Goal: Check status: Check status

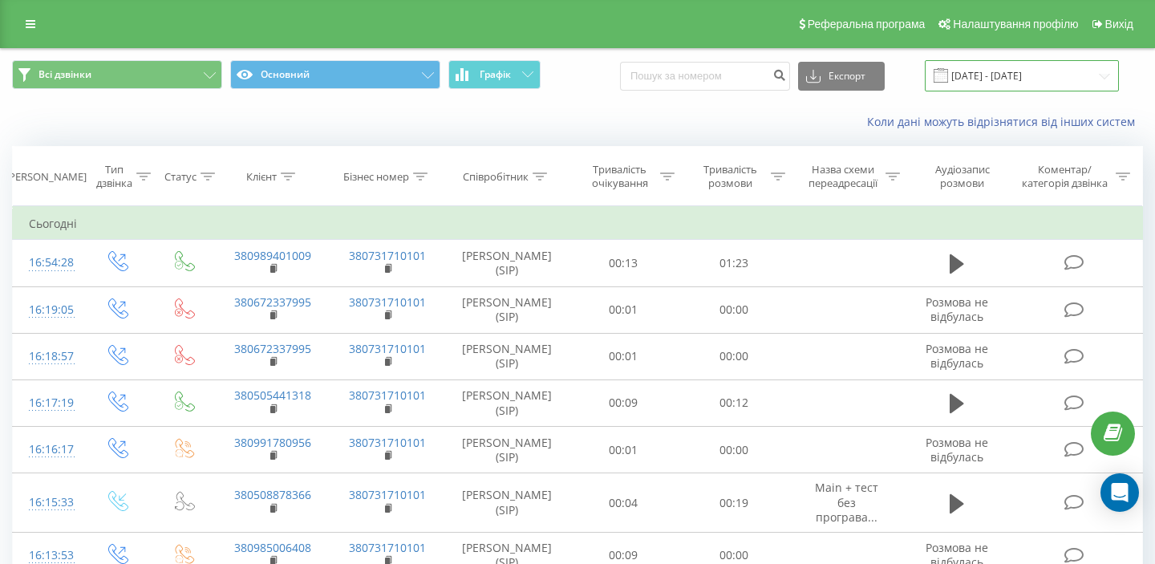
click at [1032, 63] on input "[DATE] - [DATE]" at bounding box center [1022, 75] width 194 height 31
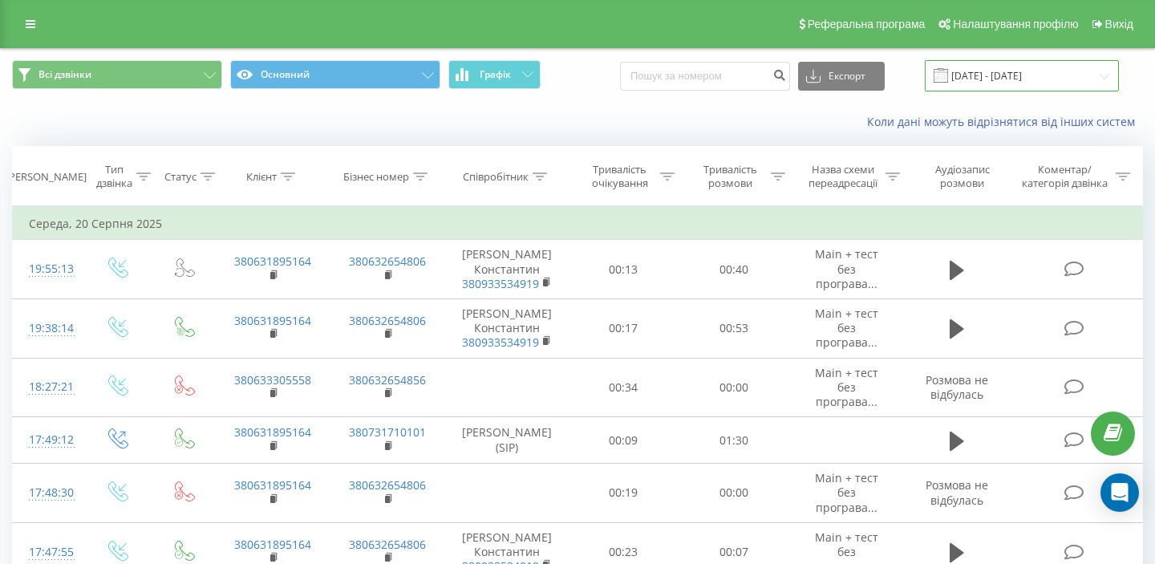
click at [1006, 88] on input "[DATE] - [DATE]" at bounding box center [1022, 75] width 194 height 31
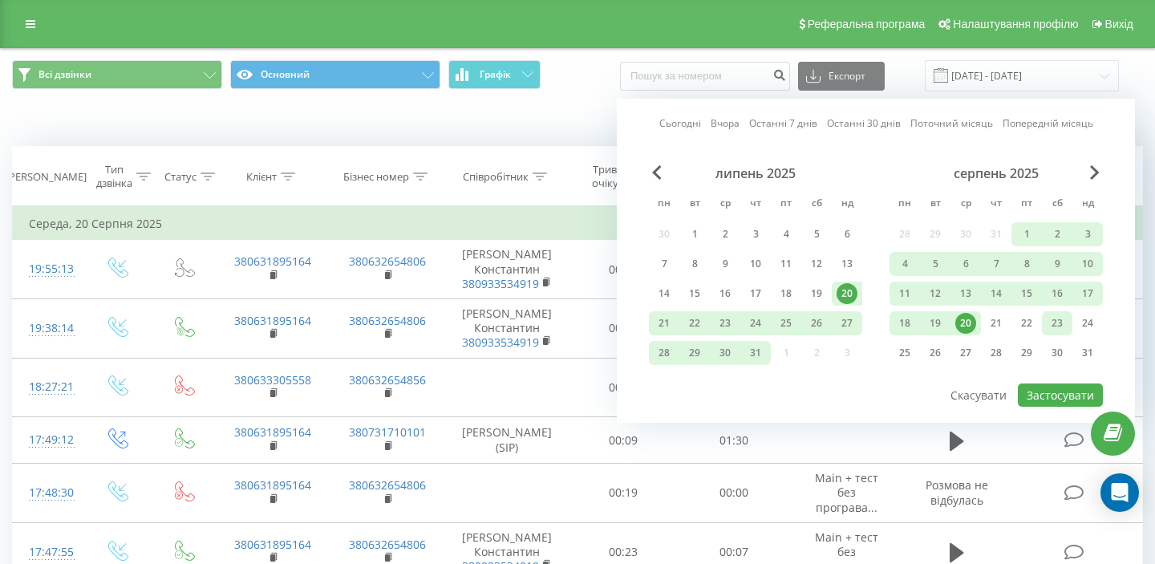
click at [1051, 326] on div "23" at bounding box center [1056, 323] width 21 height 21
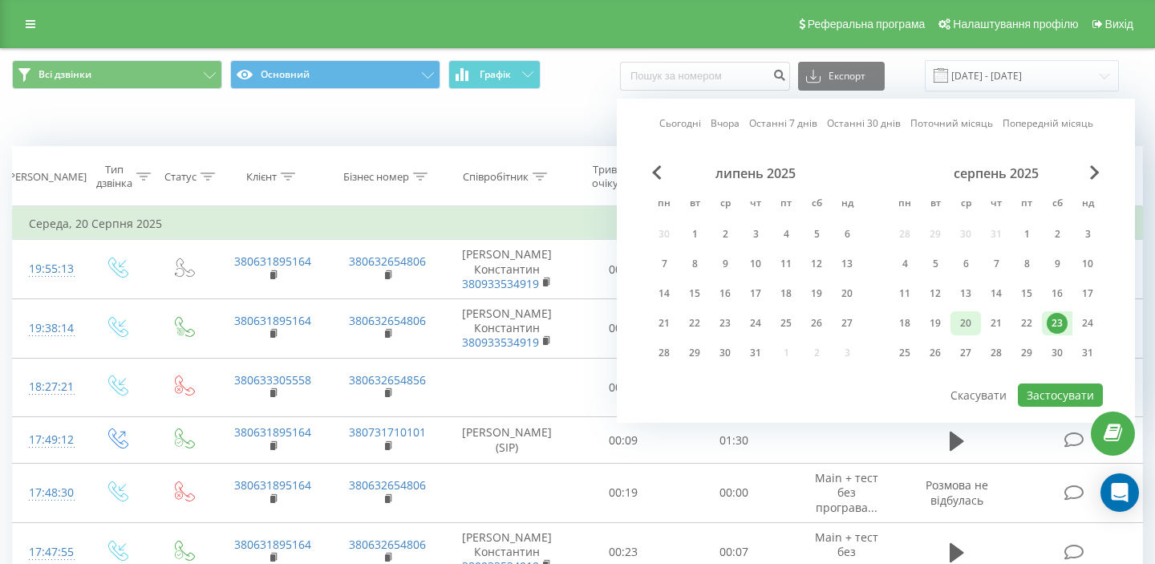
click at [963, 324] on div "20" at bounding box center [965, 323] width 21 height 21
click at [1050, 396] on button "Застосувати" at bounding box center [1060, 394] width 85 height 23
type input "20.08.2025 - 23.08.2025"
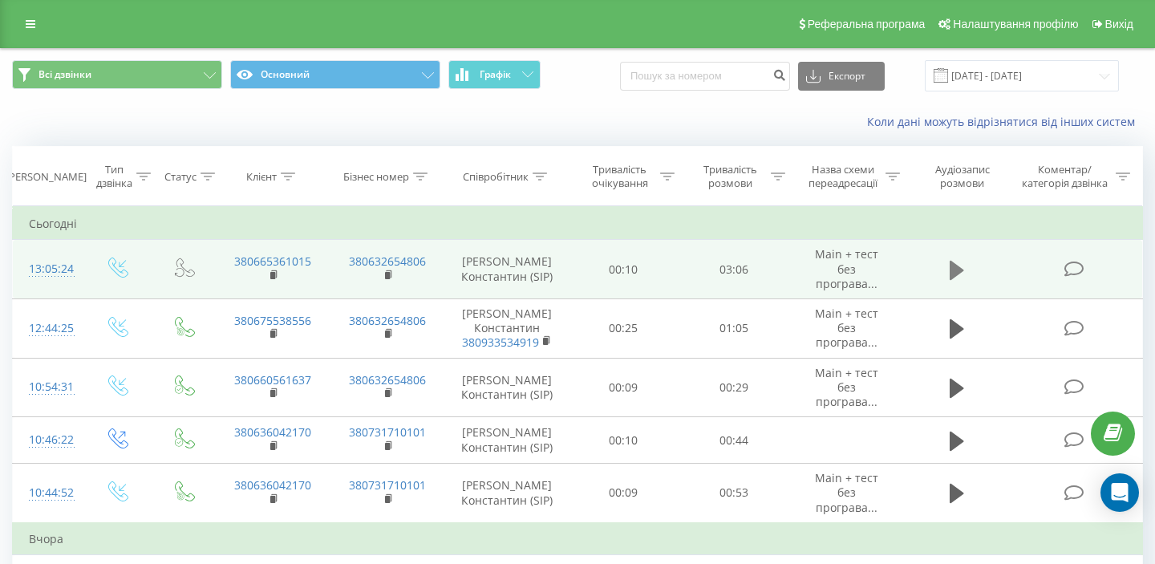
click at [954, 260] on icon at bounding box center [956, 269] width 14 height 19
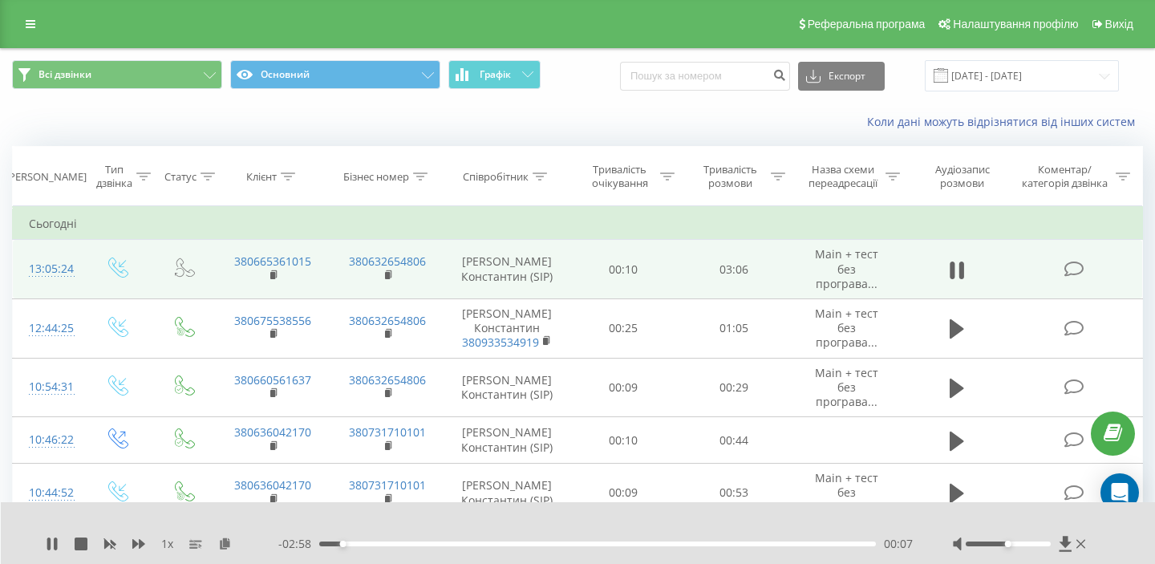
click at [954, 261] on icon at bounding box center [951, 270] width 5 height 18
